Goal: Information Seeking & Learning: Understand process/instructions

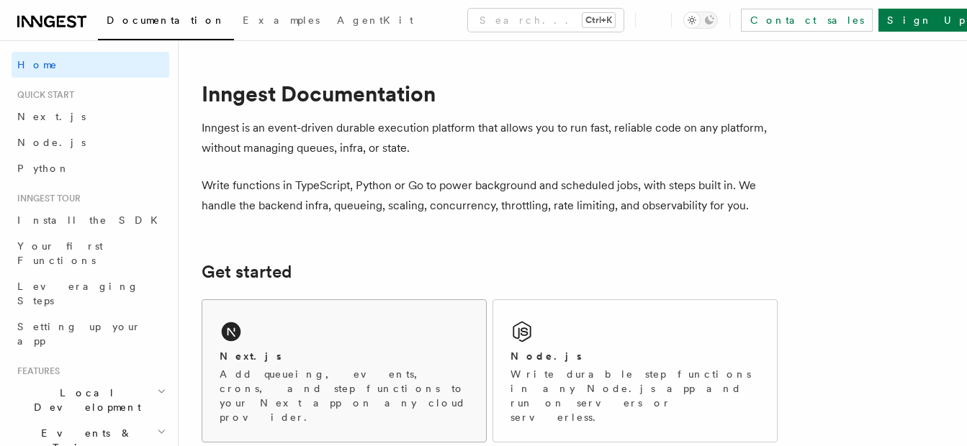
click at [322, 338] on div "Next.js Add queueing, events, crons, and step functions to your Next app on any…" at bounding box center [344, 371] width 284 height 142
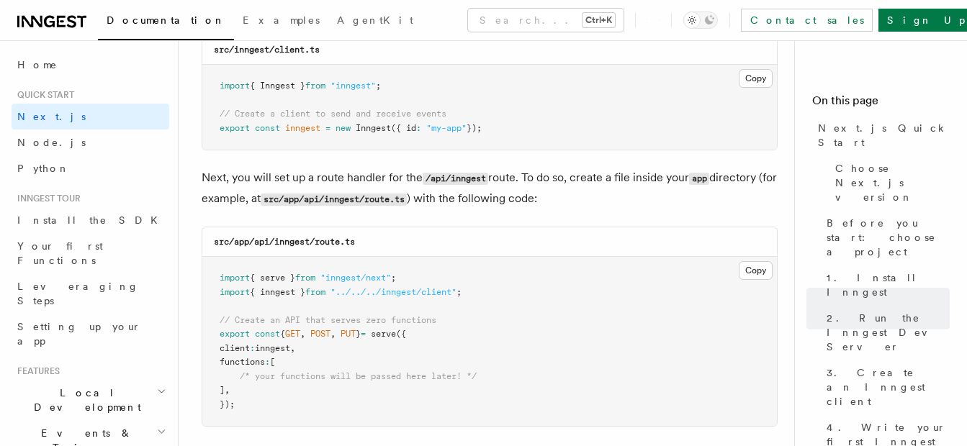
scroll to position [1905, 0]
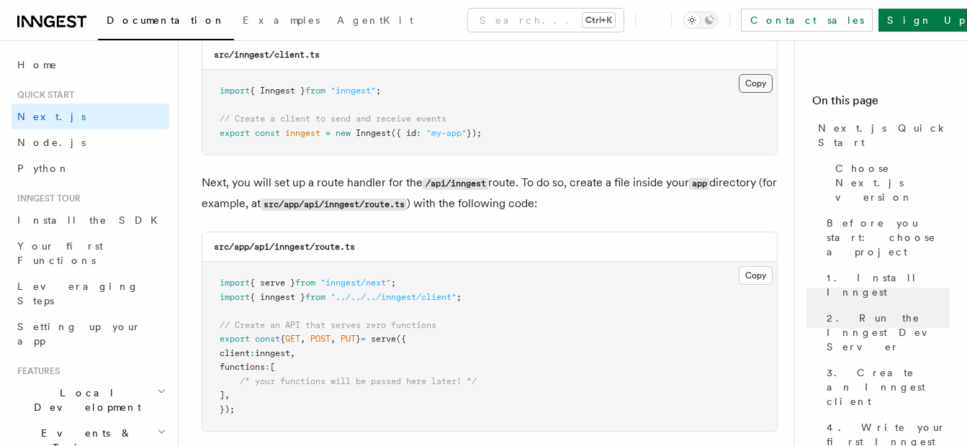
click at [758, 83] on button "Copy Copied" at bounding box center [756, 83] width 34 height 19
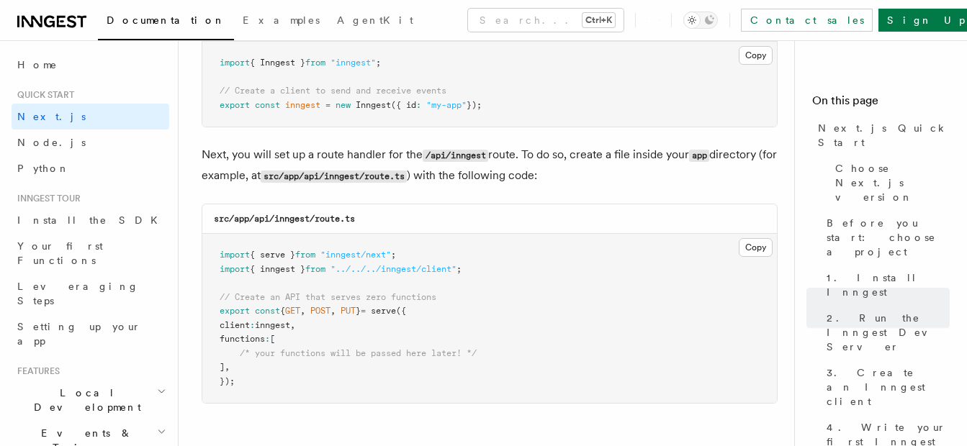
click at [510, 234] on div "src/app/api/inngest/route.ts" at bounding box center [489, 219] width 574 height 30
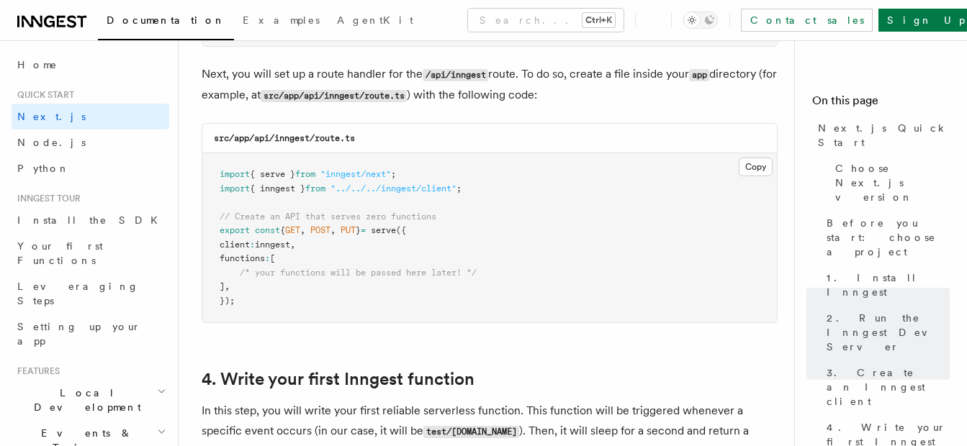
scroll to position [2011, 0]
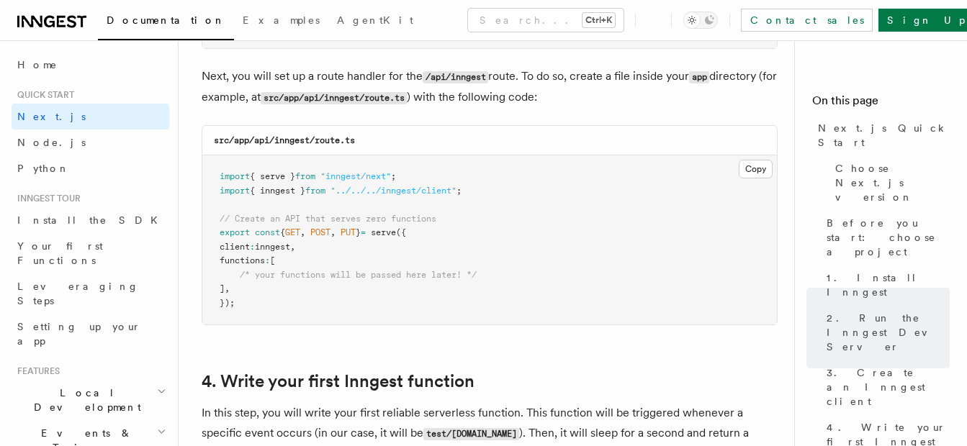
click at [546, 301] on pre "import { serve } from "inngest/next" ; import { inngest } from "../../../innges…" at bounding box center [489, 239] width 574 height 169
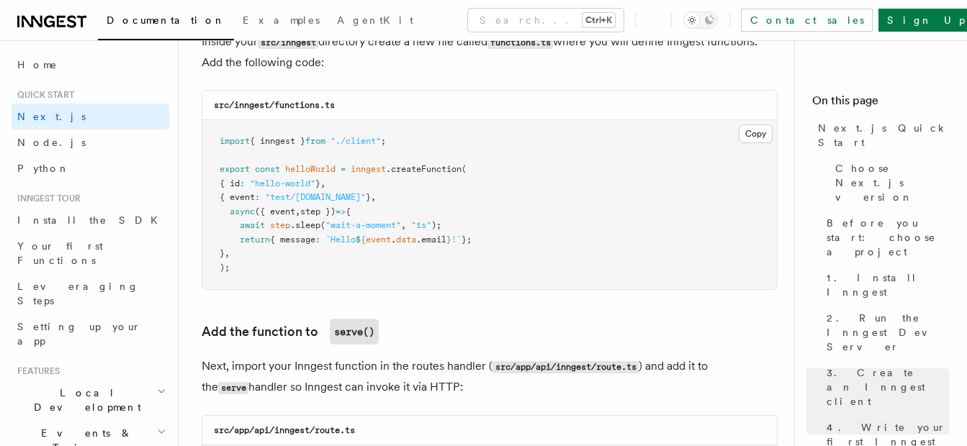
scroll to position [2586, 0]
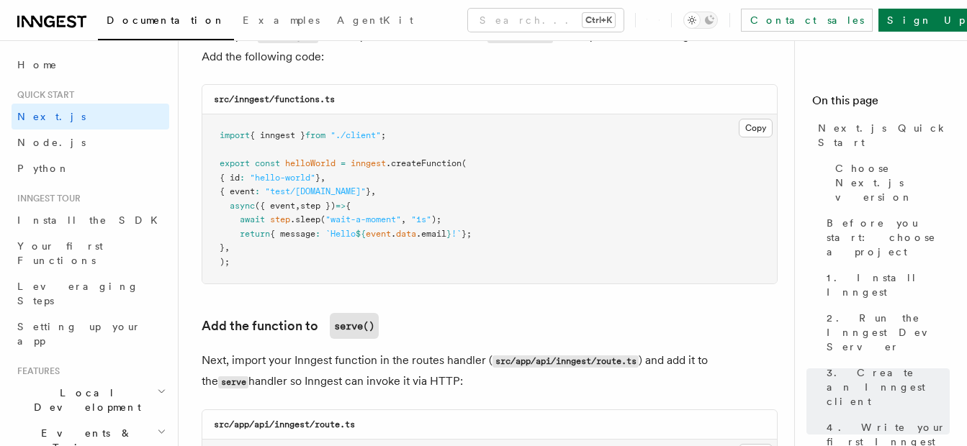
click at [626, 182] on pre "import { inngest } from "./client" ; export const helloWorld = inngest .createF…" at bounding box center [489, 198] width 574 height 169
